Goal: Task Accomplishment & Management: Use online tool/utility

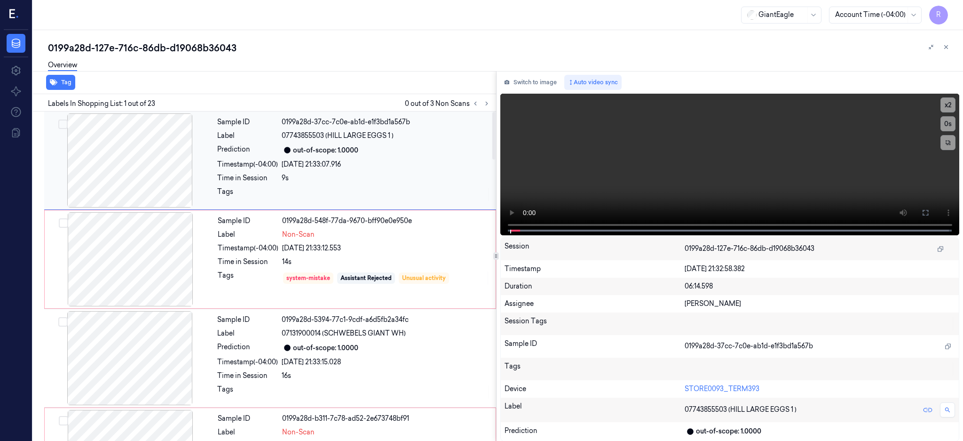
click at [145, 160] on div at bounding box center [129, 160] width 167 height 94
click at [933, 216] on button at bounding box center [925, 212] width 15 height 15
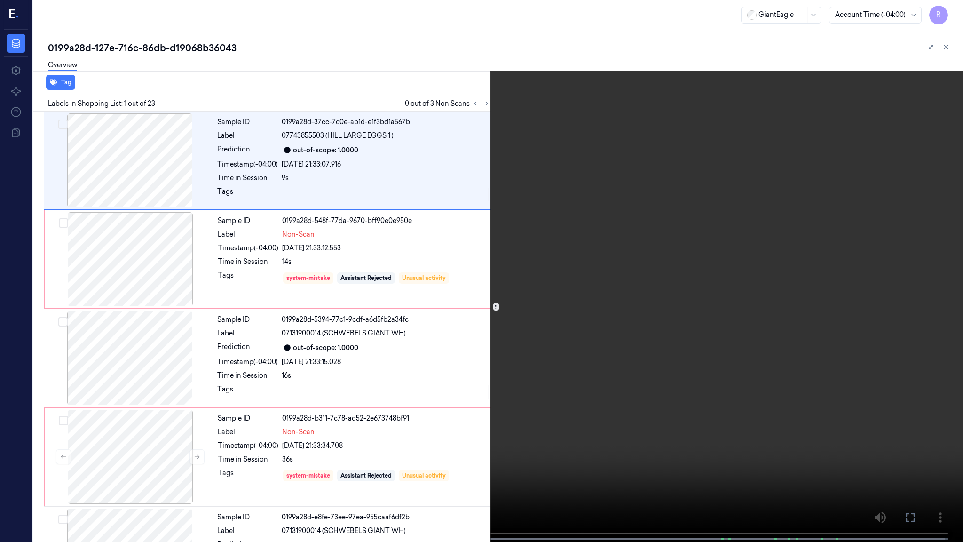
click at [605, 265] on video at bounding box center [481, 272] width 963 height 544
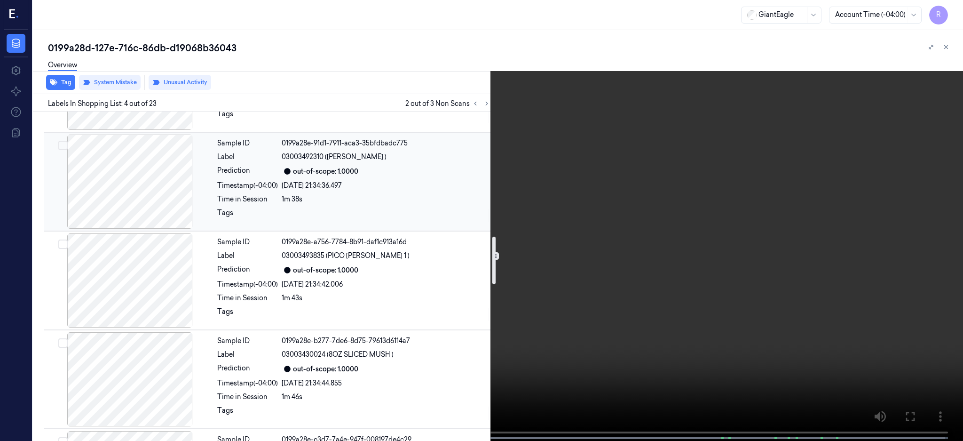
scroll to position [870, 0]
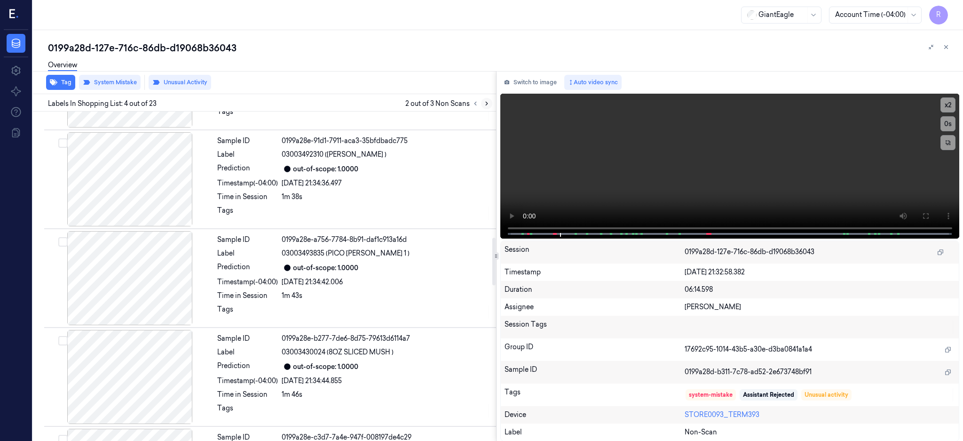
click at [490, 104] on icon at bounding box center [486, 103] width 7 height 7
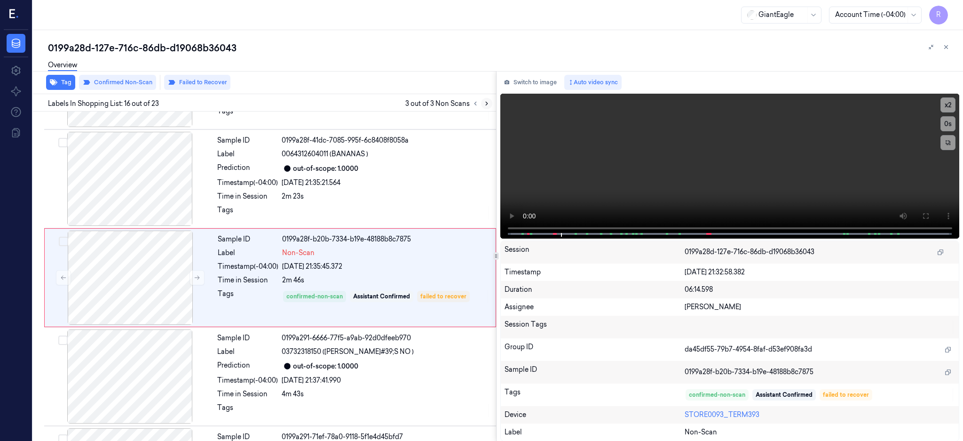
scroll to position [1366, 0]
click at [145, 183] on div at bounding box center [129, 177] width 167 height 94
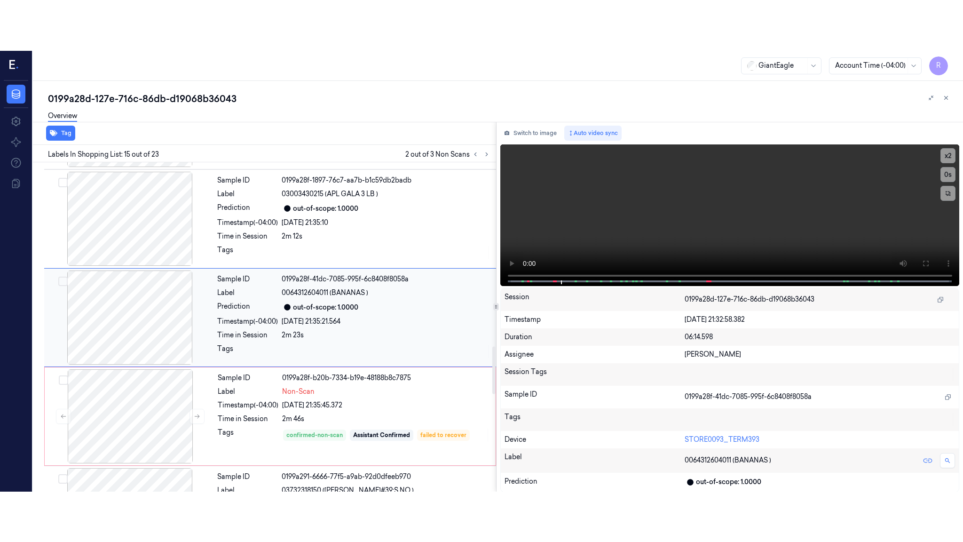
scroll to position [1267, 0]
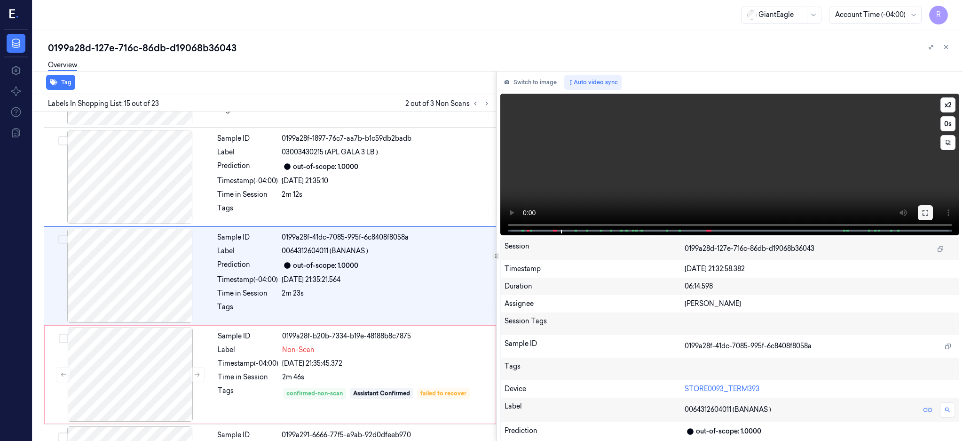
click at [929, 213] on icon at bounding box center [926, 213] width 8 height 8
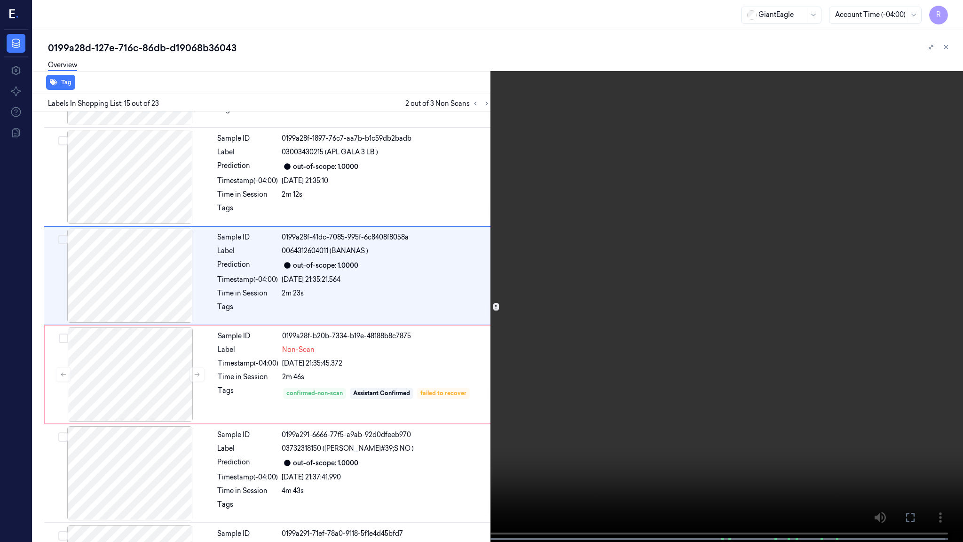
click at [447, 353] on video at bounding box center [481, 272] width 963 height 544
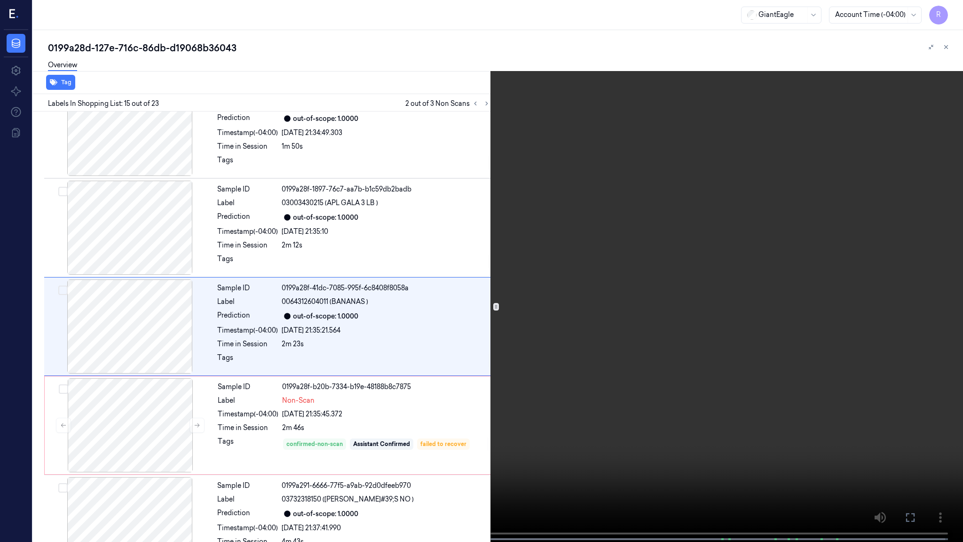
click at [447, 353] on video at bounding box center [481, 272] width 963 height 544
click at [950, 7] on button "x 2" at bounding box center [951, 11] width 15 height 15
click at [953, 8] on button "x 4" at bounding box center [951, 11] width 15 height 15
click at [953, 9] on button "x 1" at bounding box center [951, 11] width 15 height 15
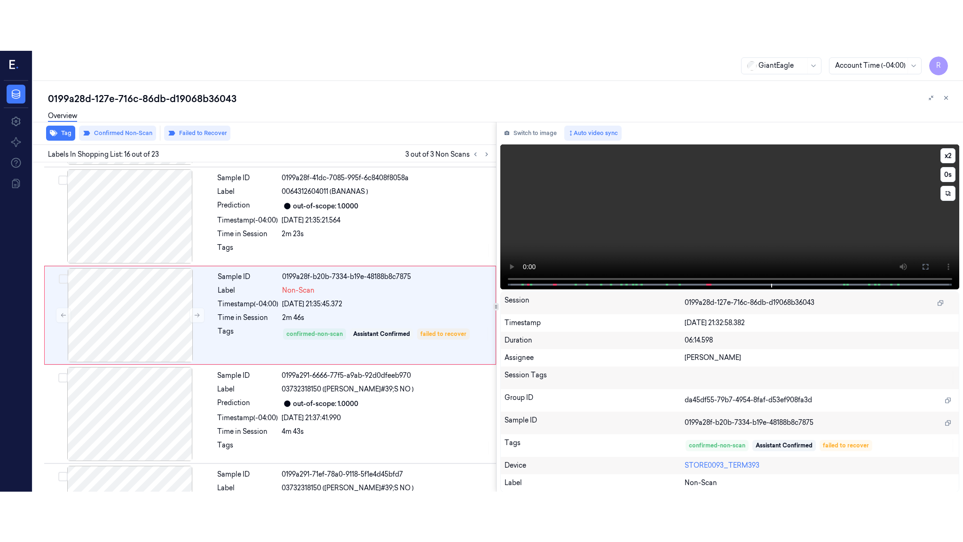
scroll to position [1366, 0]
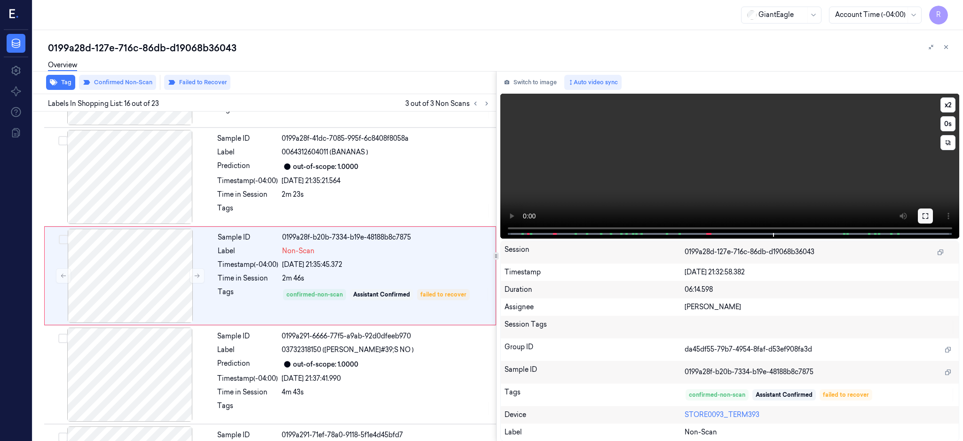
click at [929, 216] on icon at bounding box center [926, 216] width 8 height 8
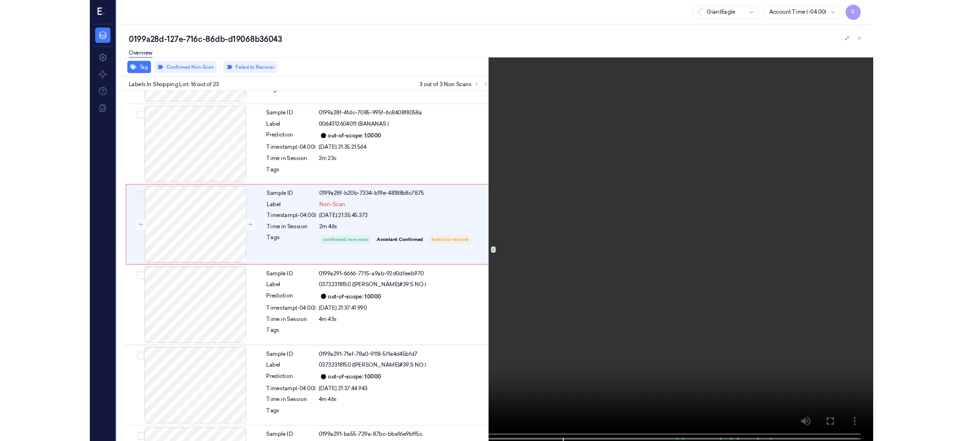
scroll to position [1315, 0]
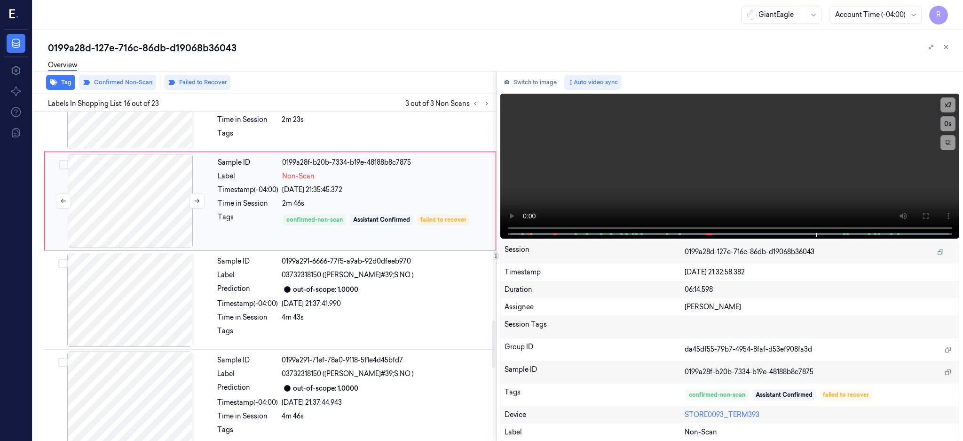
click at [115, 203] on div at bounding box center [130, 201] width 167 height 94
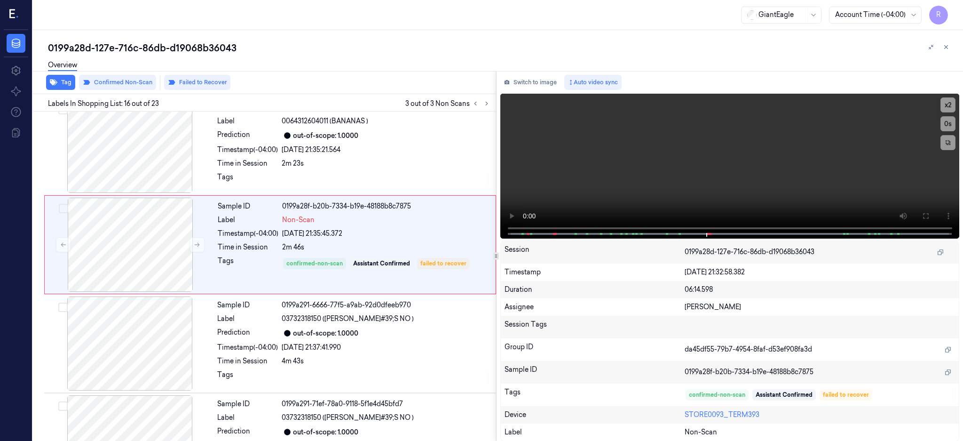
scroll to position [1366, 0]
